Goal: Task Accomplishment & Management: Manage account settings

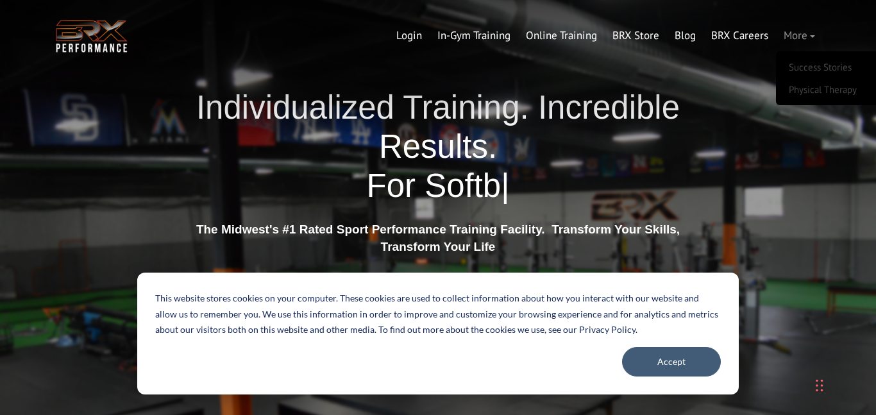
click at [804, 35] on link "More" at bounding box center [799, 36] width 47 height 31
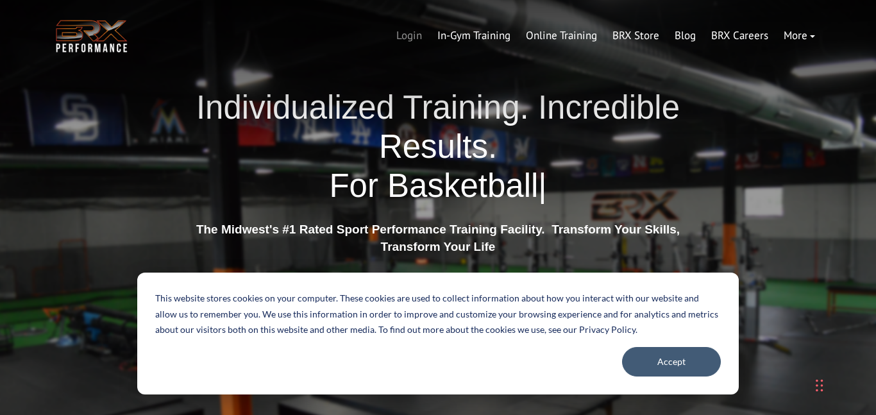
click at [413, 32] on link "Login" at bounding box center [409, 36] width 41 height 31
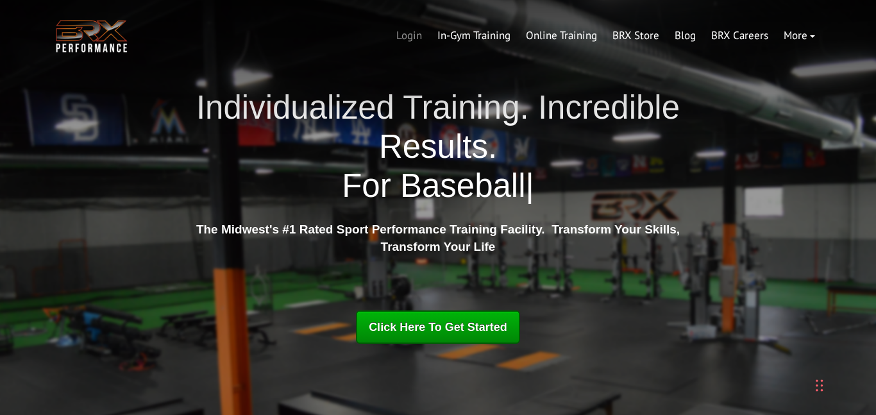
click at [423, 30] on link "Login" at bounding box center [409, 36] width 41 height 31
